Goal: Task Accomplishment & Management: Use online tool/utility

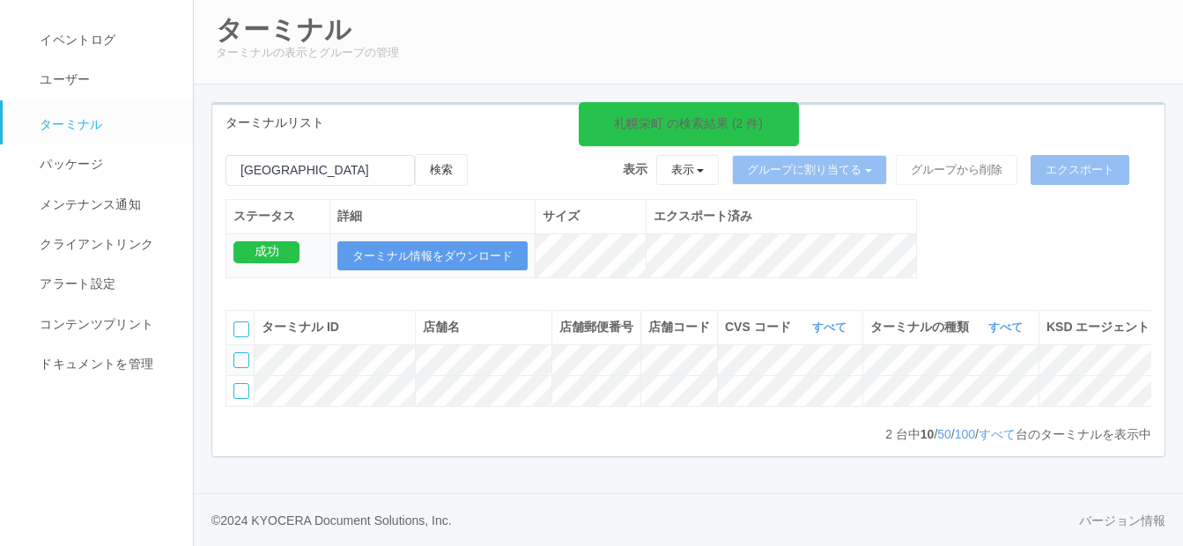
scroll to position [0, 335]
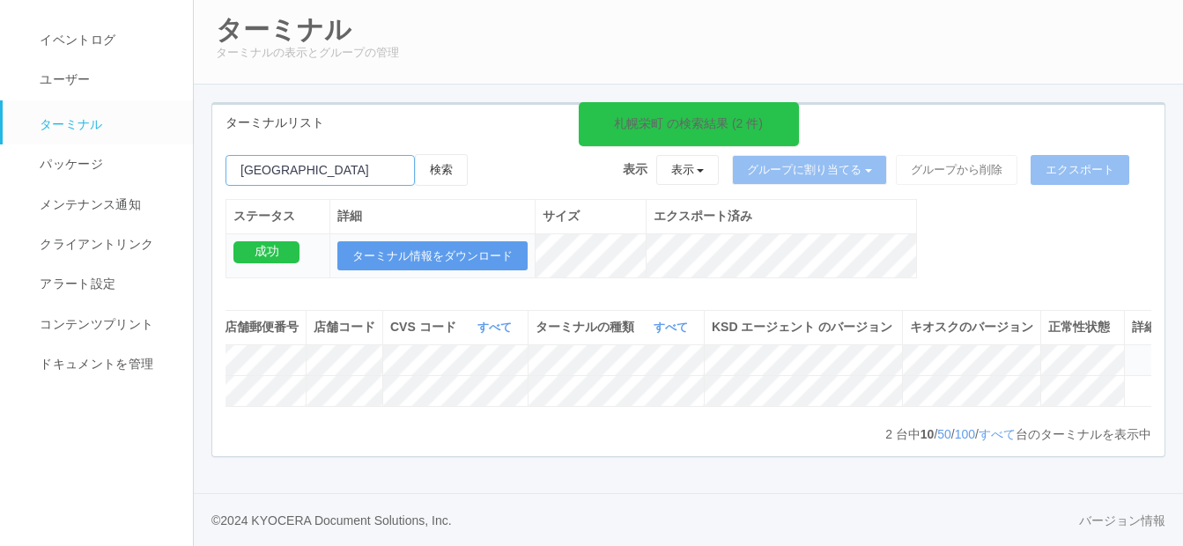
drag, startPoint x: 0, startPoint y: 0, endPoint x: 212, endPoint y: 133, distance: 250.5
click at [212, 154] on div "札幌栄町 の検索結果 (2 件) 検索 表示 表示 すべてのターミナル 未割り当てのターミナル グループを追加 グループ名を編集 アーカイブ済みのターミナル …" at bounding box center [688, 225] width 952 height 143
paste input "[GEOGRAPHIC_DATA][PERSON_NAME]"
type input "[GEOGRAPHIC_DATA][PERSON_NAME]"
click at [456, 154] on button "検索" at bounding box center [441, 170] width 53 height 32
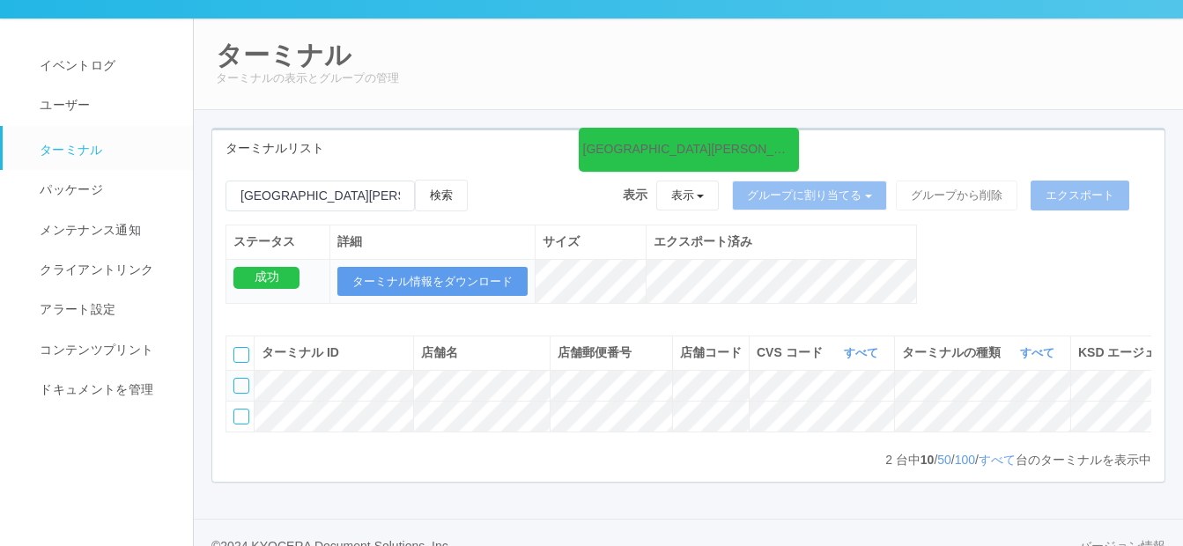
scroll to position [0, 0]
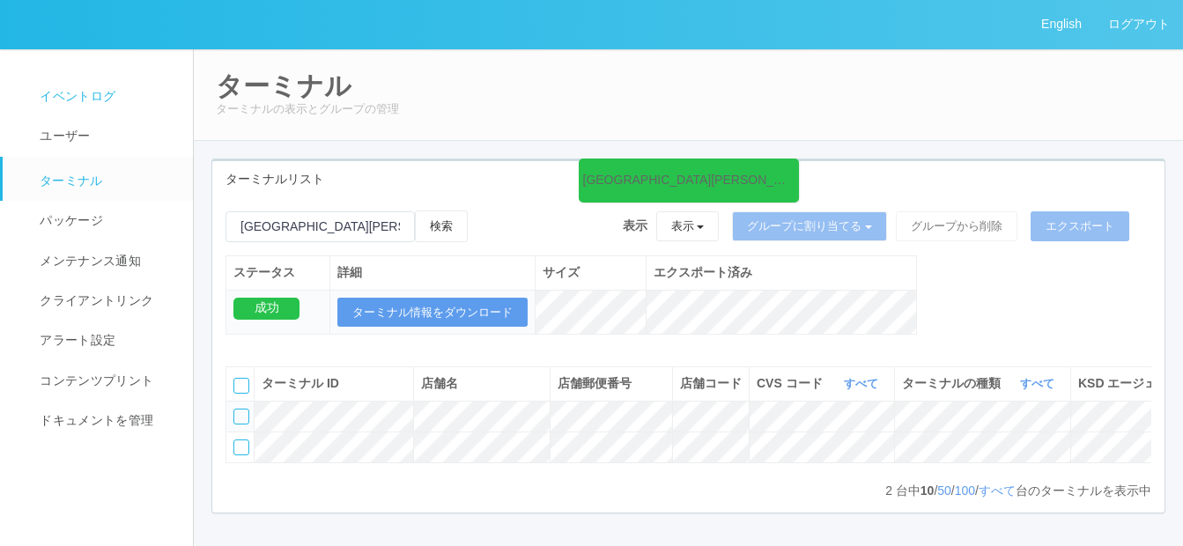
click at [60, 95] on span "イベントログ" at bounding box center [75, 96] width 80 height 14
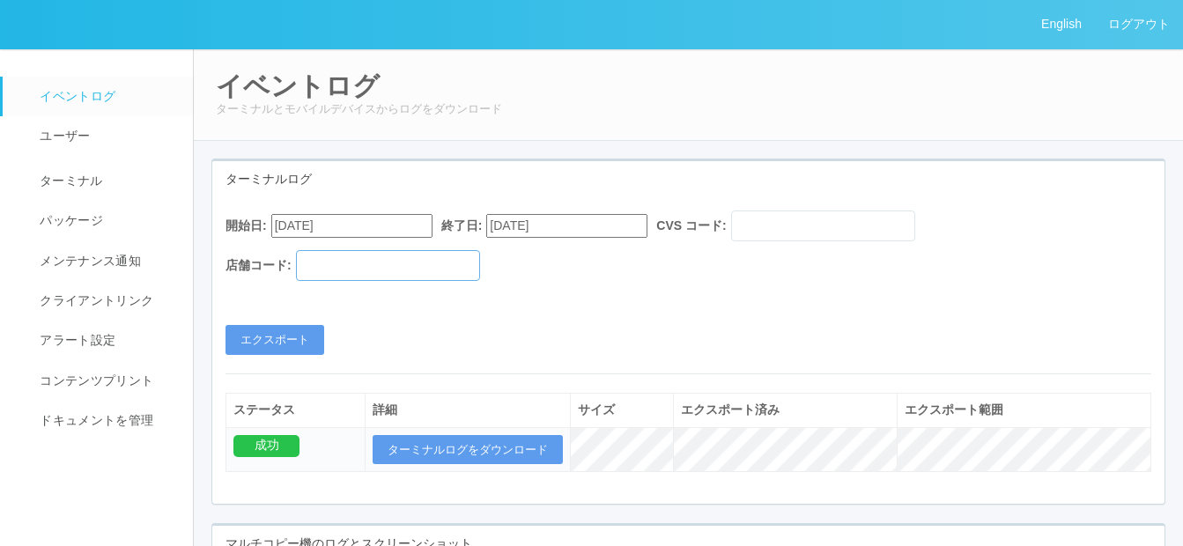
click at [316, 266] on input "text" at bounding box center [388, 265] width 184 height 31
paste input "282365"
type input "282365"
click at [272, 332] on button "エクスポート" at bounding box center [275, 340] width 99 height 30
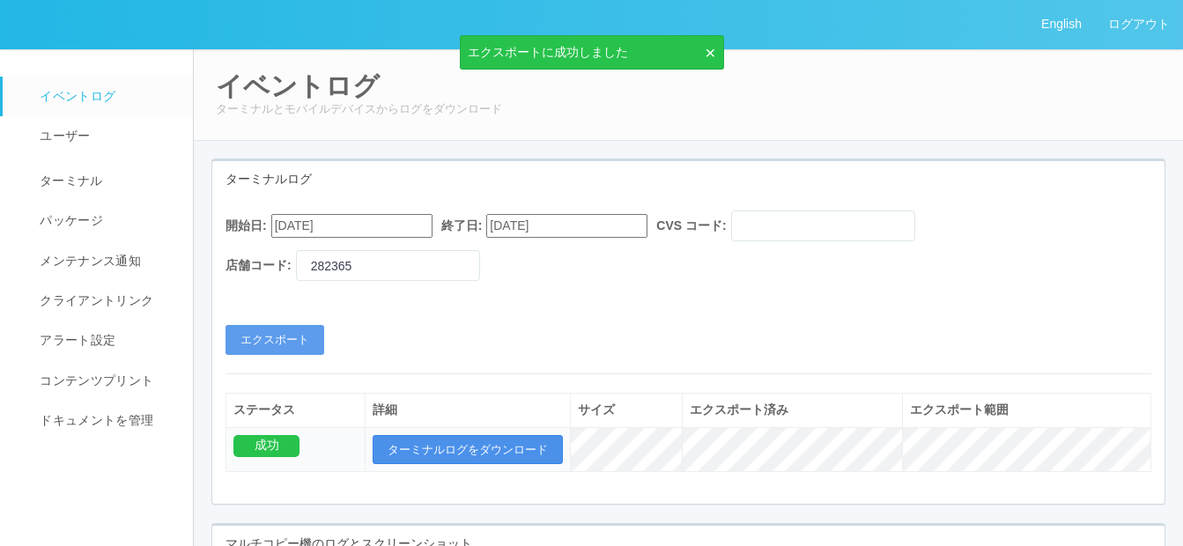
click at [444, 455] on button "ターミナルログをダウンロード" at bounding box center [468, 450] width 190 height 30
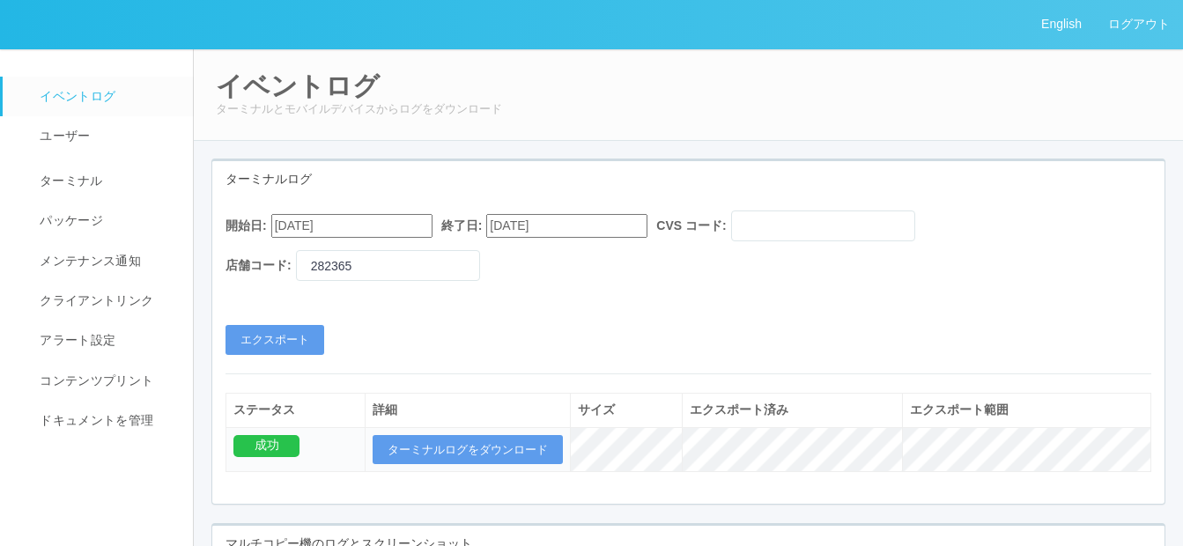
click at [533, 325] on div "開始日: [DATE] 終了日: [DATE] CVS コード: 店舗コード: 282365 エクスポート" at bounding box center [688, 283] width 952 height 144
